Goal: Information Seeking & Learning: Learn about a topic

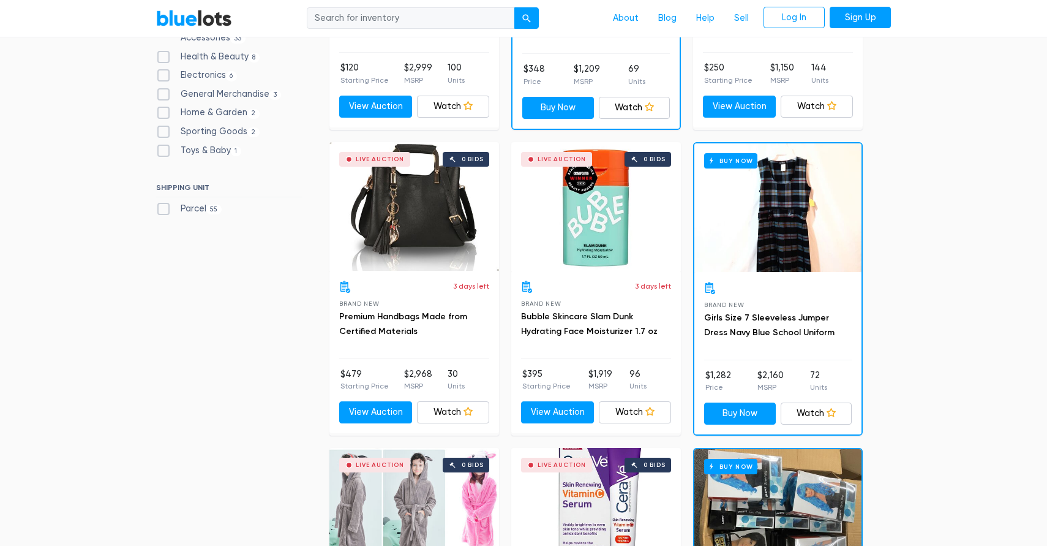
scroll to position [578, 0]
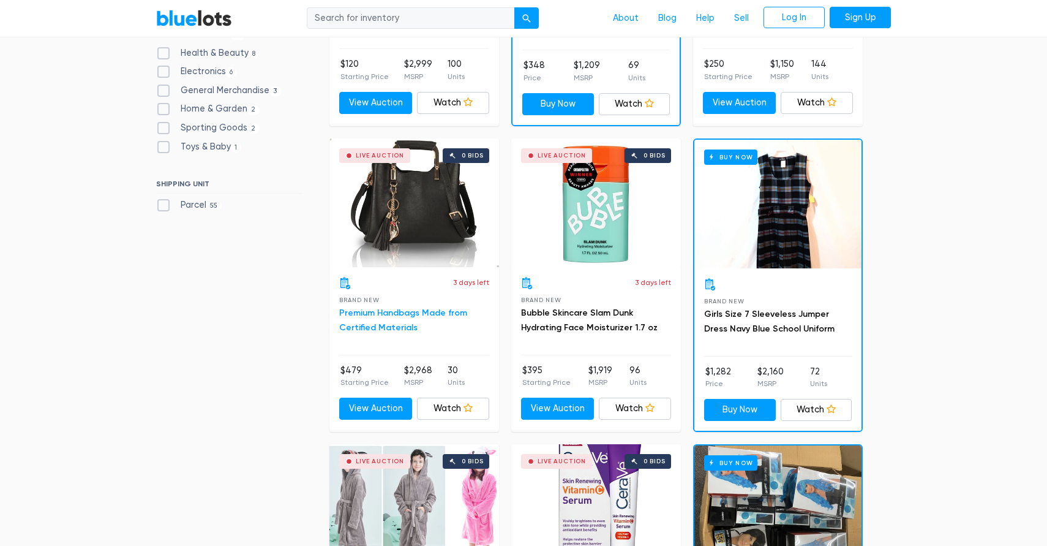
click at [386, 328] on link "Premium Handbags Made from Certified Materials" at bounding box center [403, 319] width 128 height 25
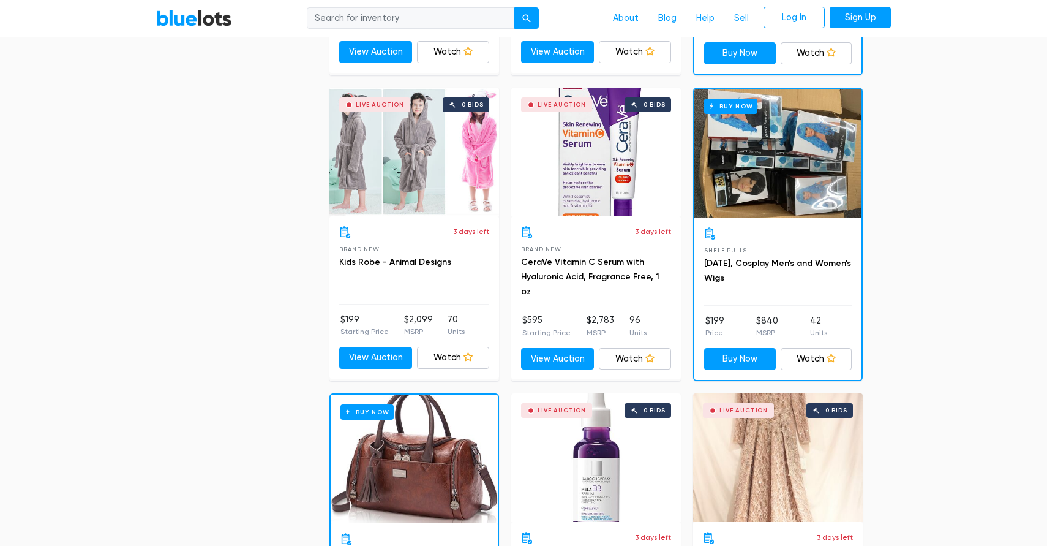
scroll to position [936, 0]
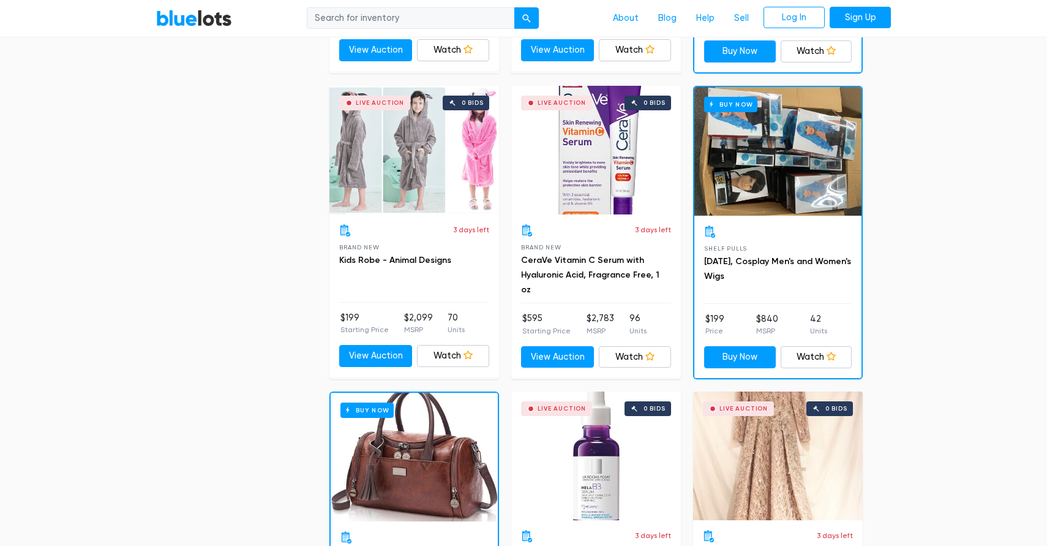
click at [599, 268] on h3 "CeraVe Vitamin C Serum with Hyaluronic Acid, Fragrance Free, 1 oz" at bounding box center [596, 275] width 150 height 44
click at [603, 275] on link "CeraVe Vitamin C Serum with Hyaluronic Acid, Fragrance Free, 1 oz" at bounding box center [590, 275] width 138 height 40
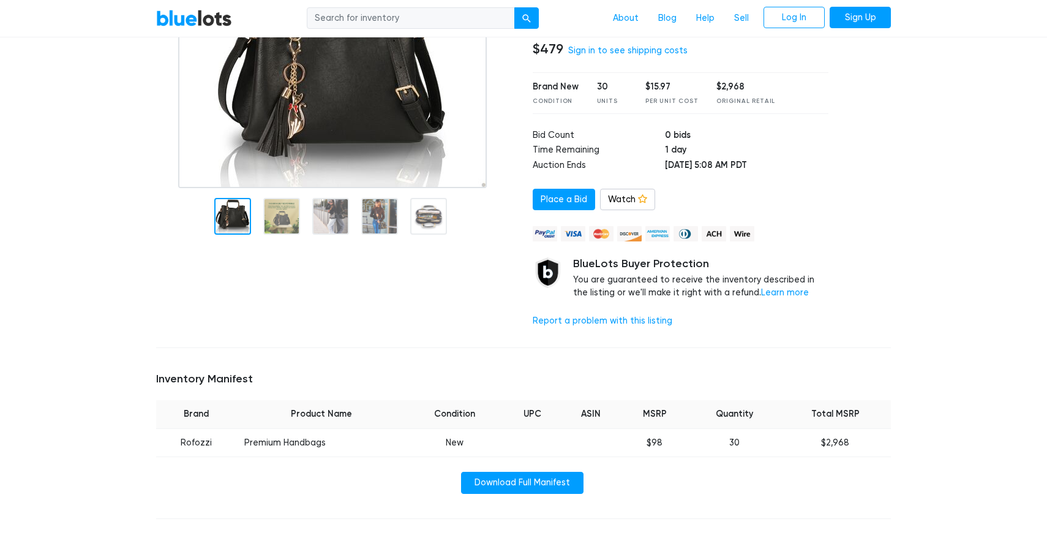
scroll to position [353, 0]
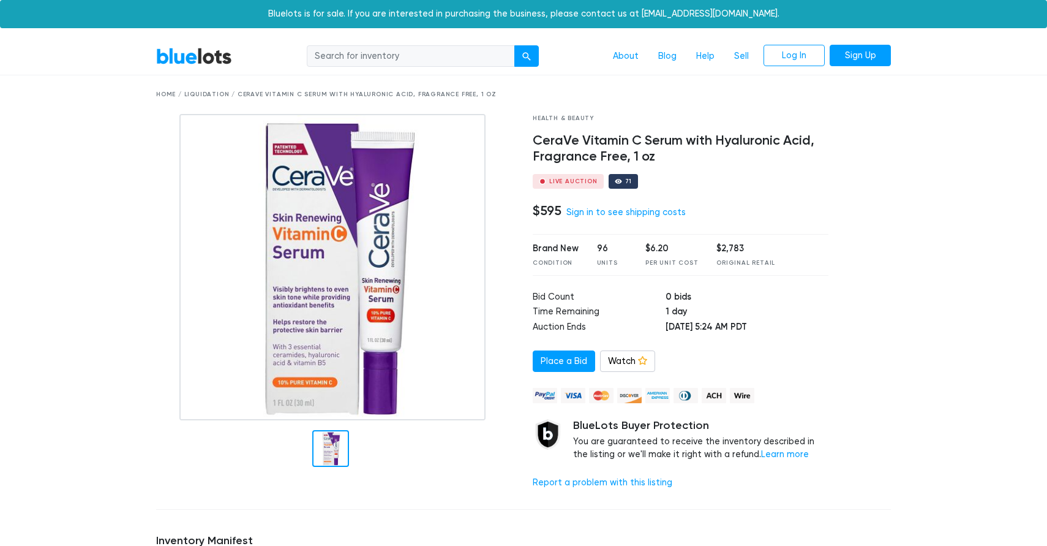
click at [591, 339] on div "Health & Beauty CeraVe Vitamin C Serum with Hyaluronic Acid, Fragrance Free, 1 …" at bounding box center [681, 306] width 314 height 385
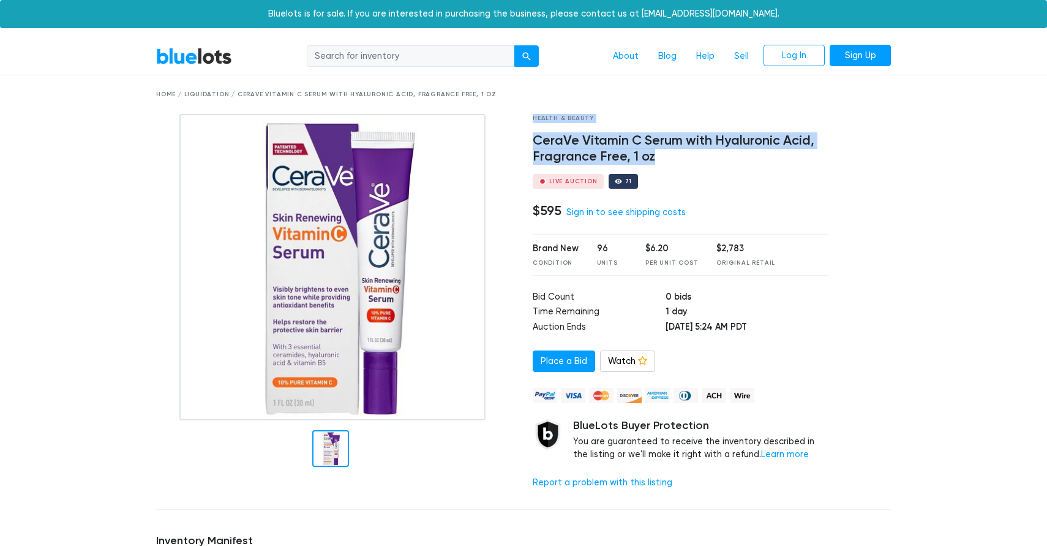
drag, startPoint x: 664, startPoint y: 154, endPoint x: 524, endPoint y: 147, distance: 140.4
click at [524, 147] on div "Health & Beauty CeraVe Vitamin C Serum with Hyaluronic Acid, Fragrance Free, 1 …" at bounding box center [681, 306] width 314 height 385
copy h4 "CeraVe Vitamin C Serum with Hyaluronic Acid, Fragrance Free, 1 oz"
